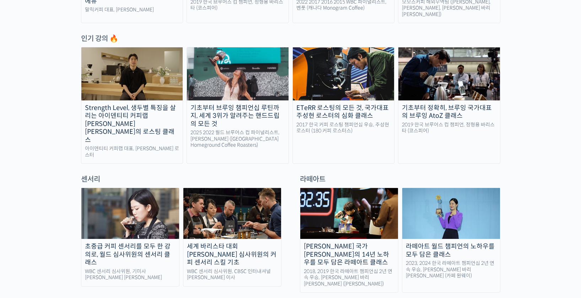
scroll to position [391, 0]
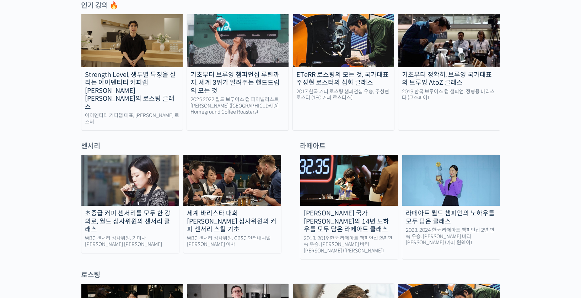
click at [458, 31] on img at bounding box center [450, 40] width 102 height 53
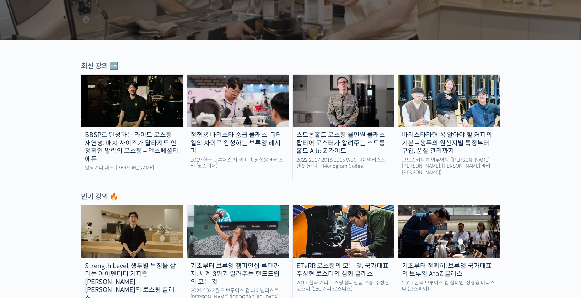
scroll to position [178, 0]
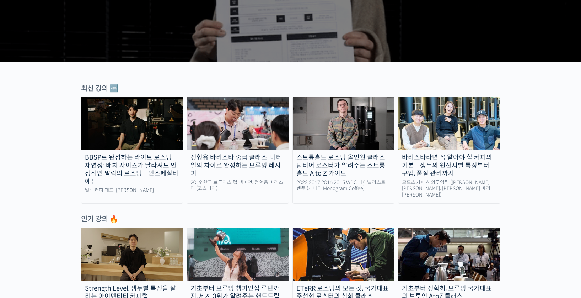
click at [236, 116] on img at bounding box center [238, 123] width 102 height 53
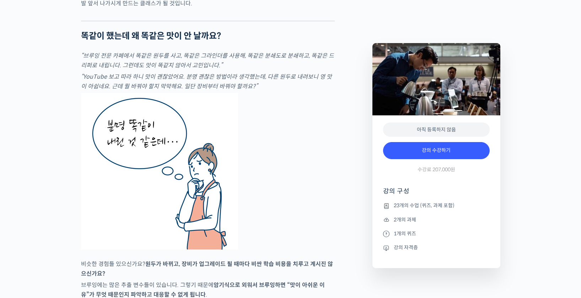
scroll to position [1280, 0]
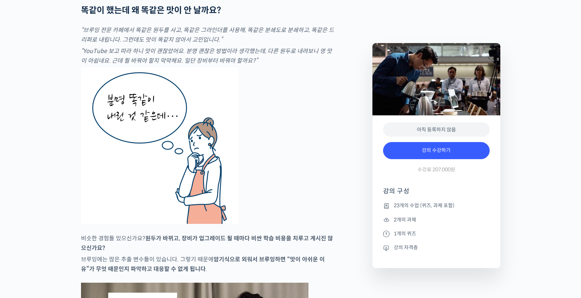
type input "[EMAIL_ADDRESS][DOMAIN_NAME]"
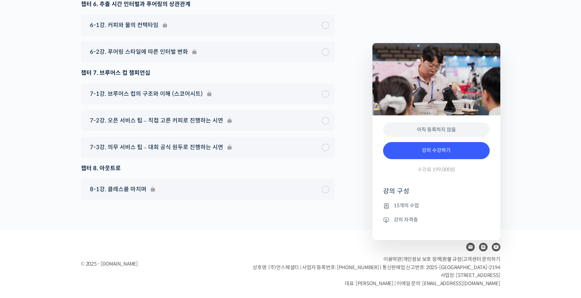
scroll to position [2454, 0]
